Goal: Task Accomplishment & Management: Manage account settings

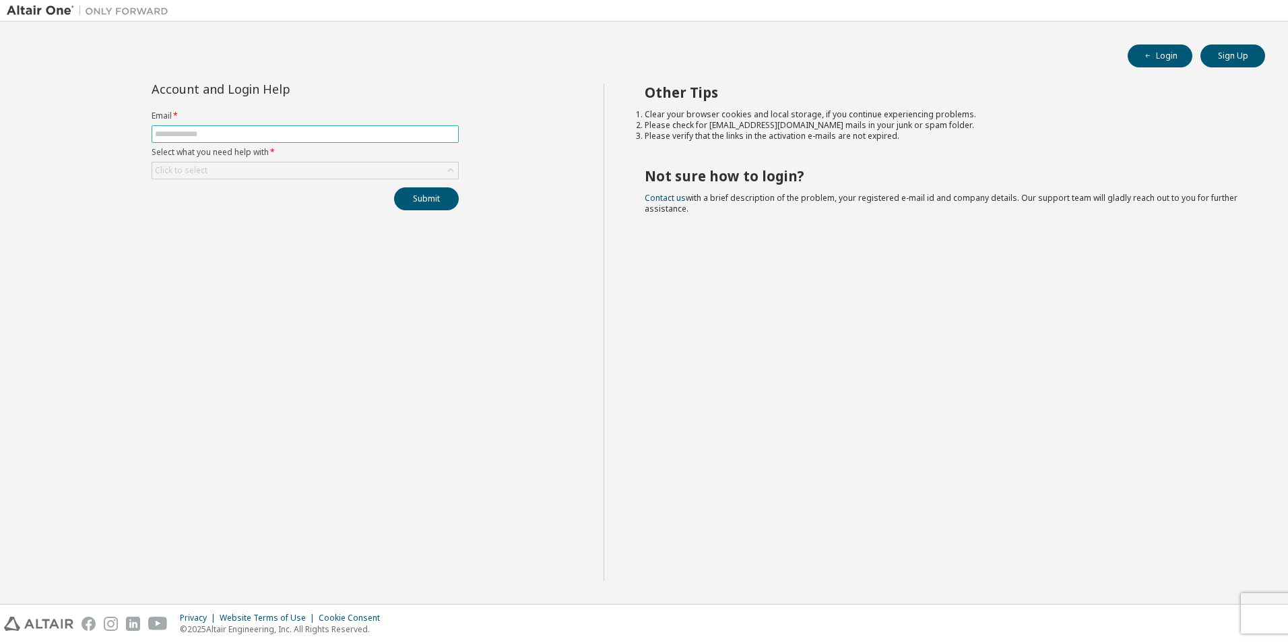
click at [317, 136] on input "text" at bounding box center [305, 134] width 300 height 11
type input "**********"
click at [306, 169] on div "Click to select" at bounding box center [305, 170] width 306 height 16
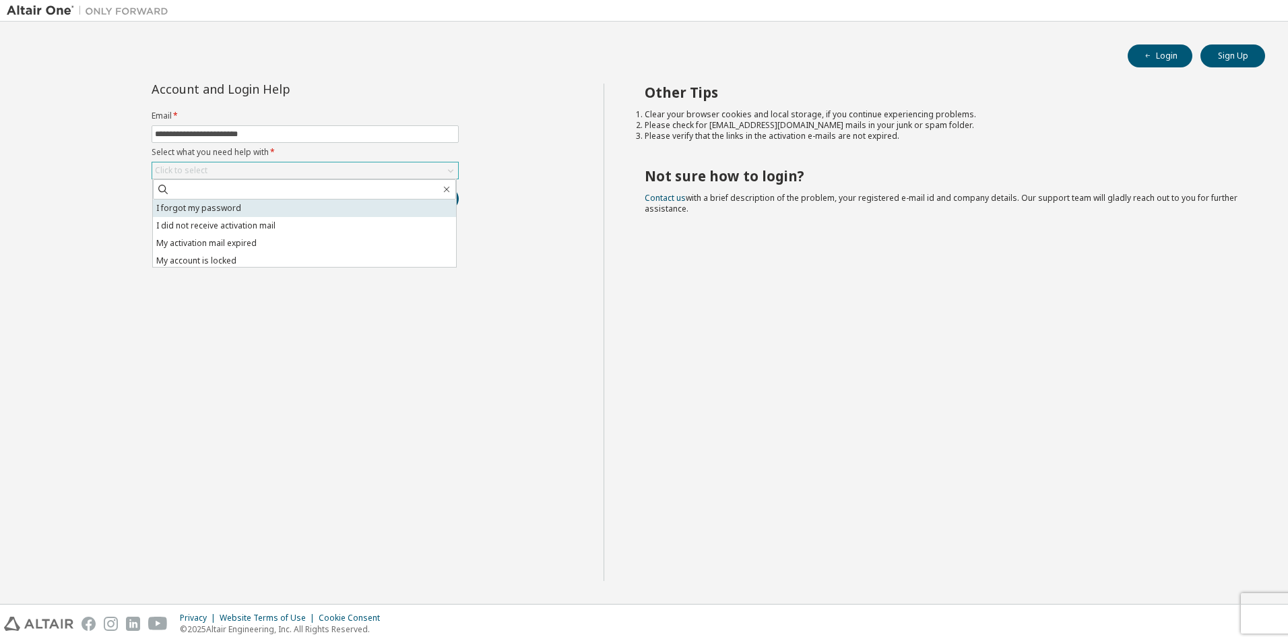
click at [265, 208] on li "I forgot my password" at bounding box center [304, 208] width 303 height 18
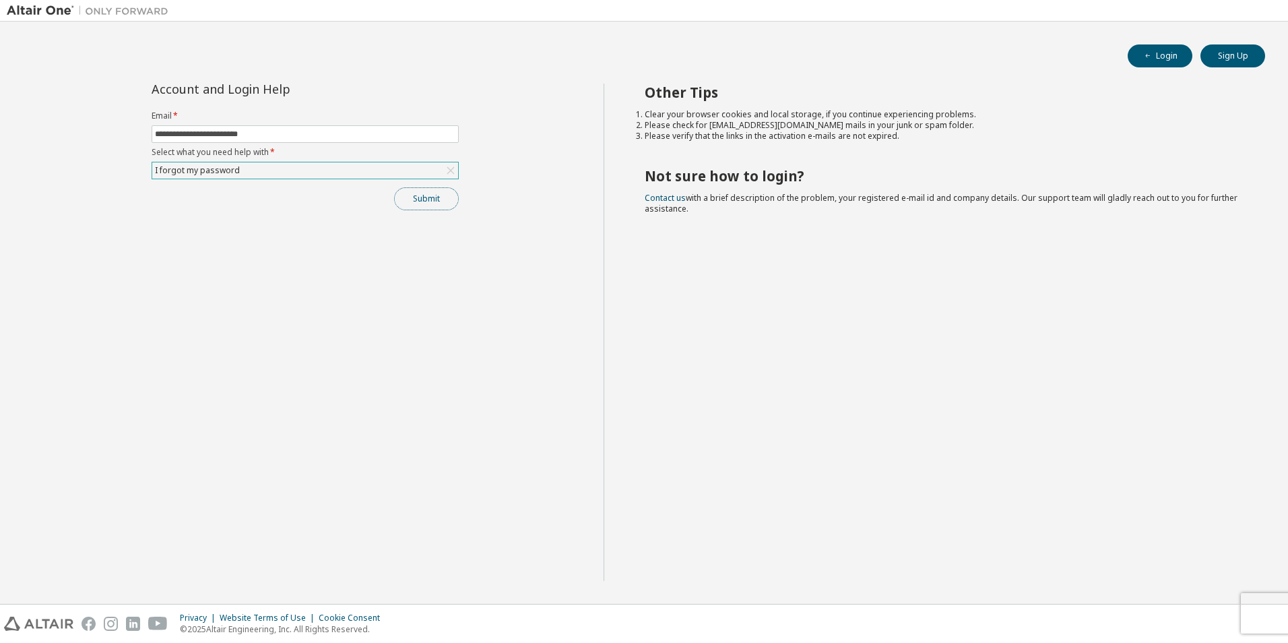
click at [428, 195] on button "Submit" at bounding box center [426, 198] width 65 height 23
click at [263, 167] on div "Click to select" at bounding box center [305, 170] width 306 height 16
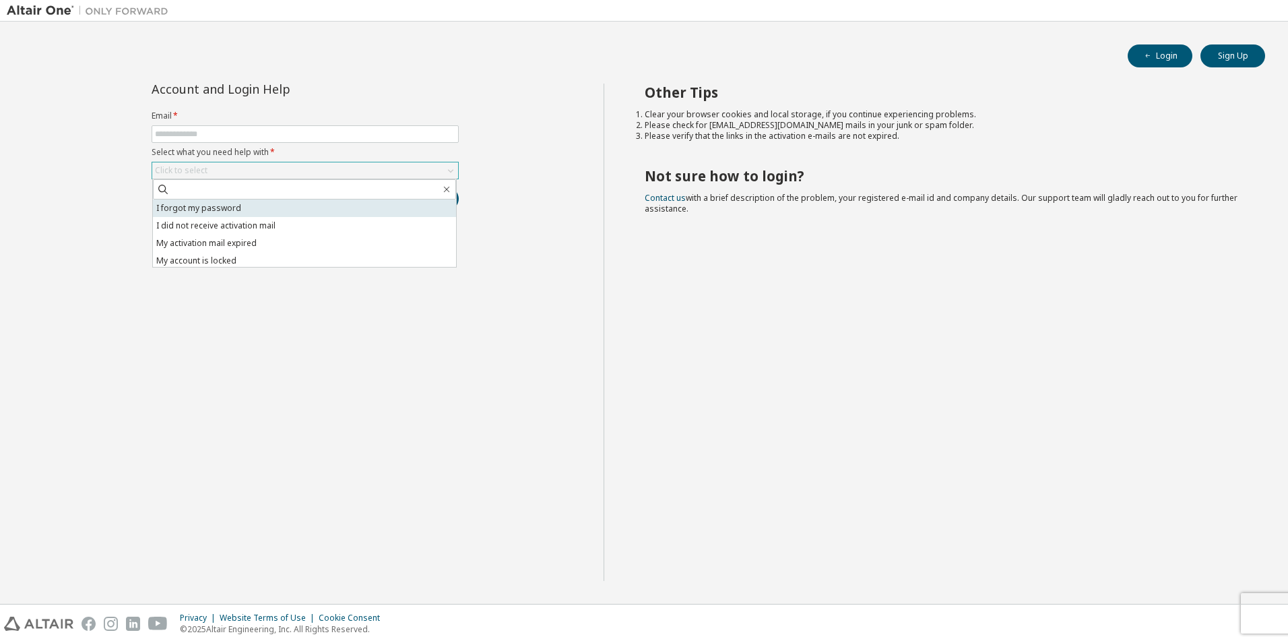
click at [234, 208] on li "I forgot my password" at bounding box center [304, 208] width 303 height 18
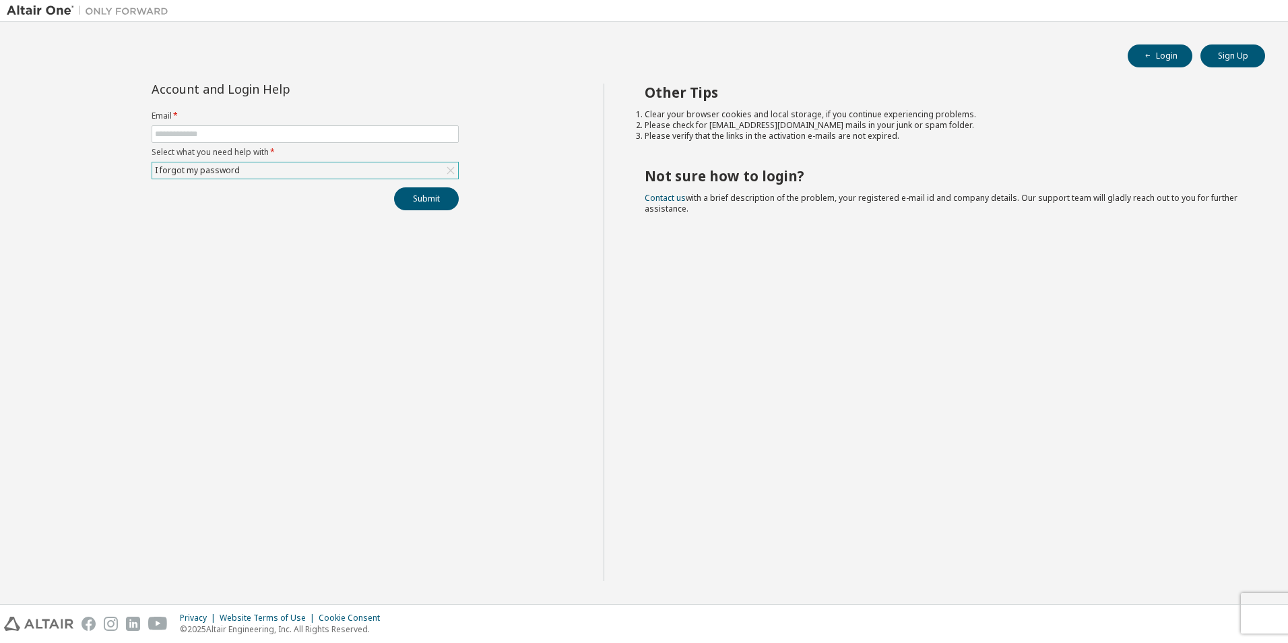
click at [248, 144] on form "Email * Select what you need help with * I forgot my password" at bounding box center [305, 144] width 307 height 69
click at [251, 137] on input "text" at bounding box center [305, 134] width 300 height 11
type input "**********"
click at [422, 199] on button "Submit" at bounding box center [426, 198] width 65 height 23
